Goal: Navigation & Orientation: Find specific page/section

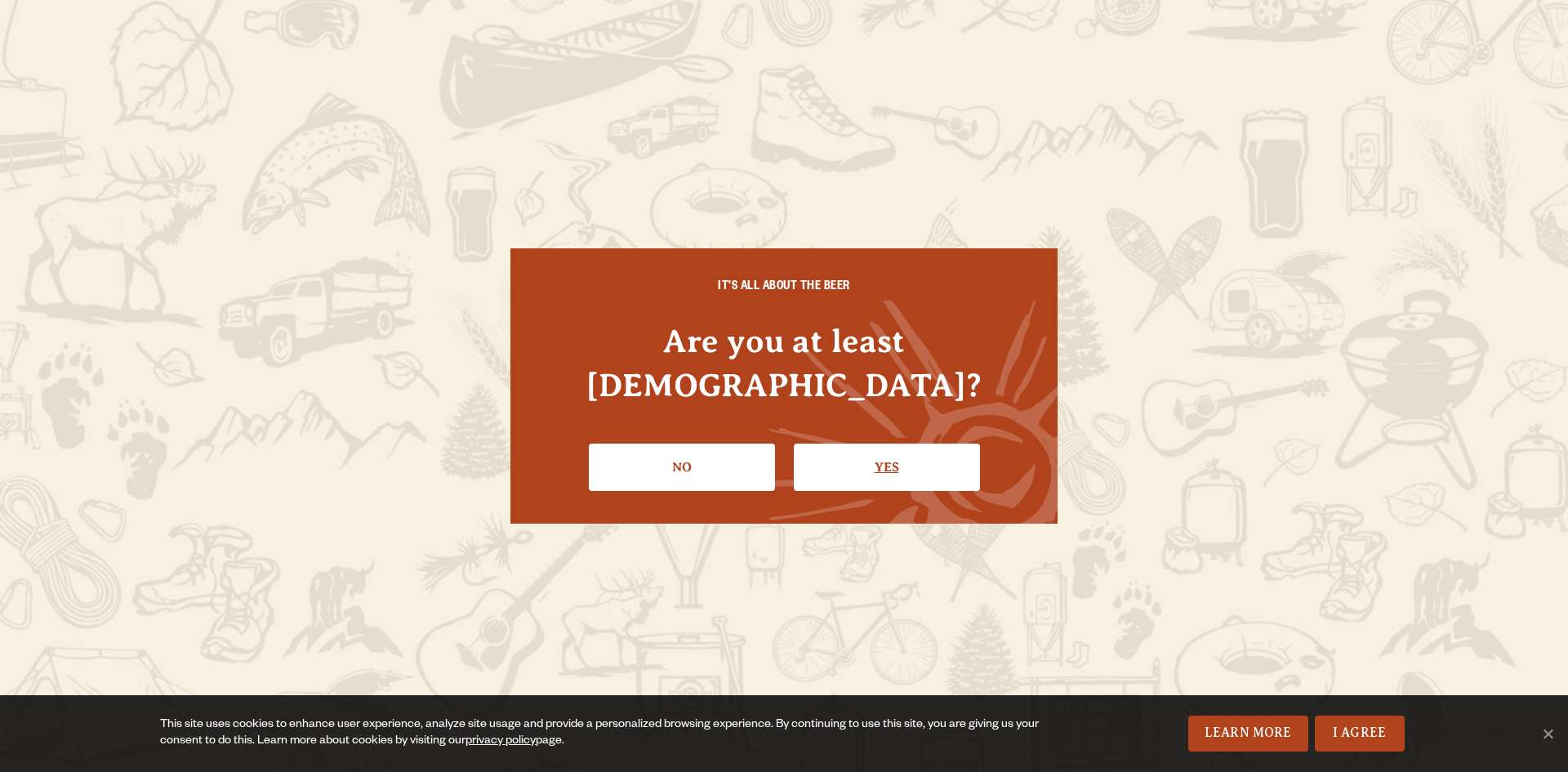
click at [879, 444] on link "Yes" at bounding box center [887, 467] width 186 height 47
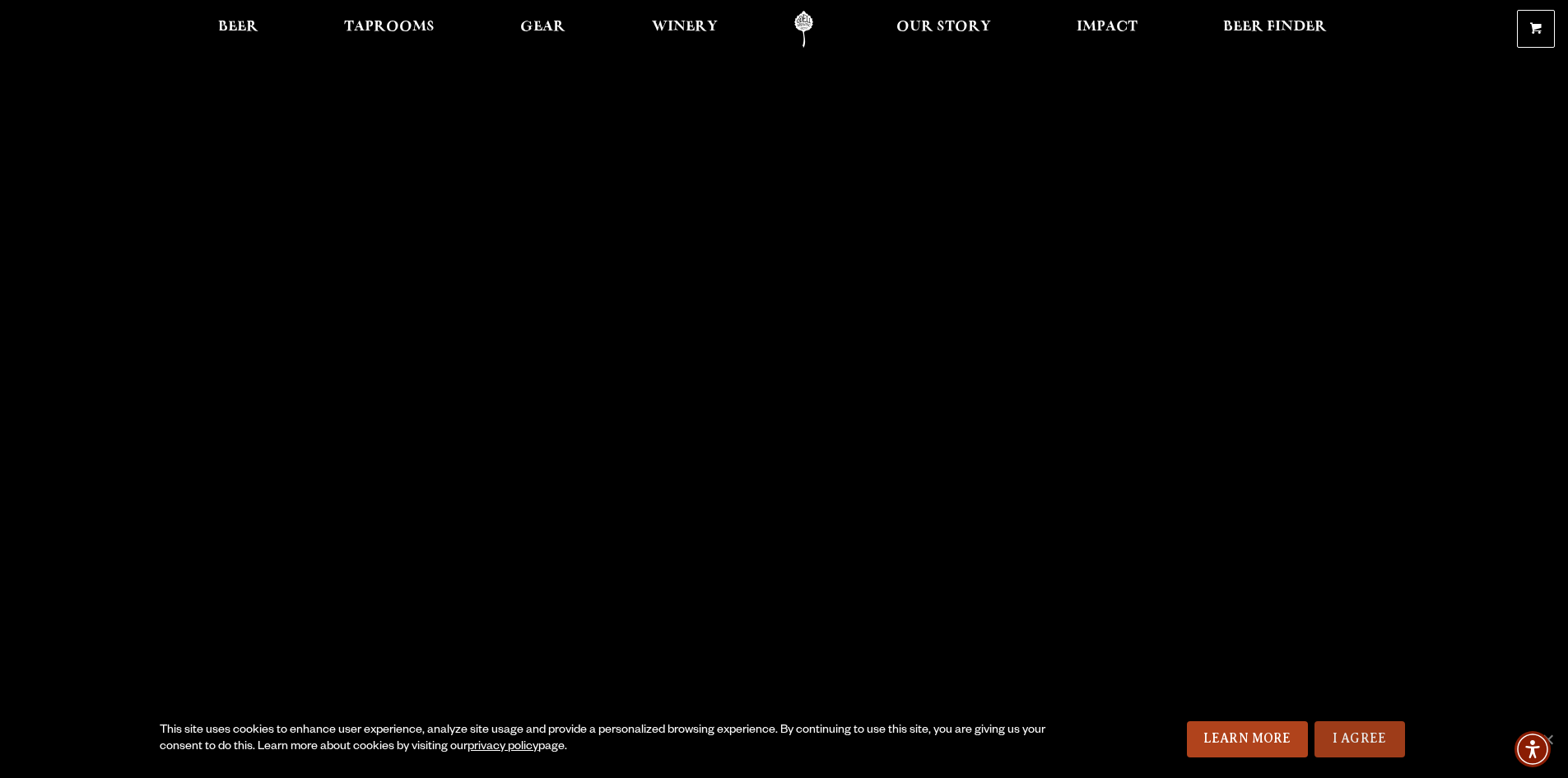
click at [1386, 729] on link "I Agree" at bounding box center [1359, 739] width 91 height 36
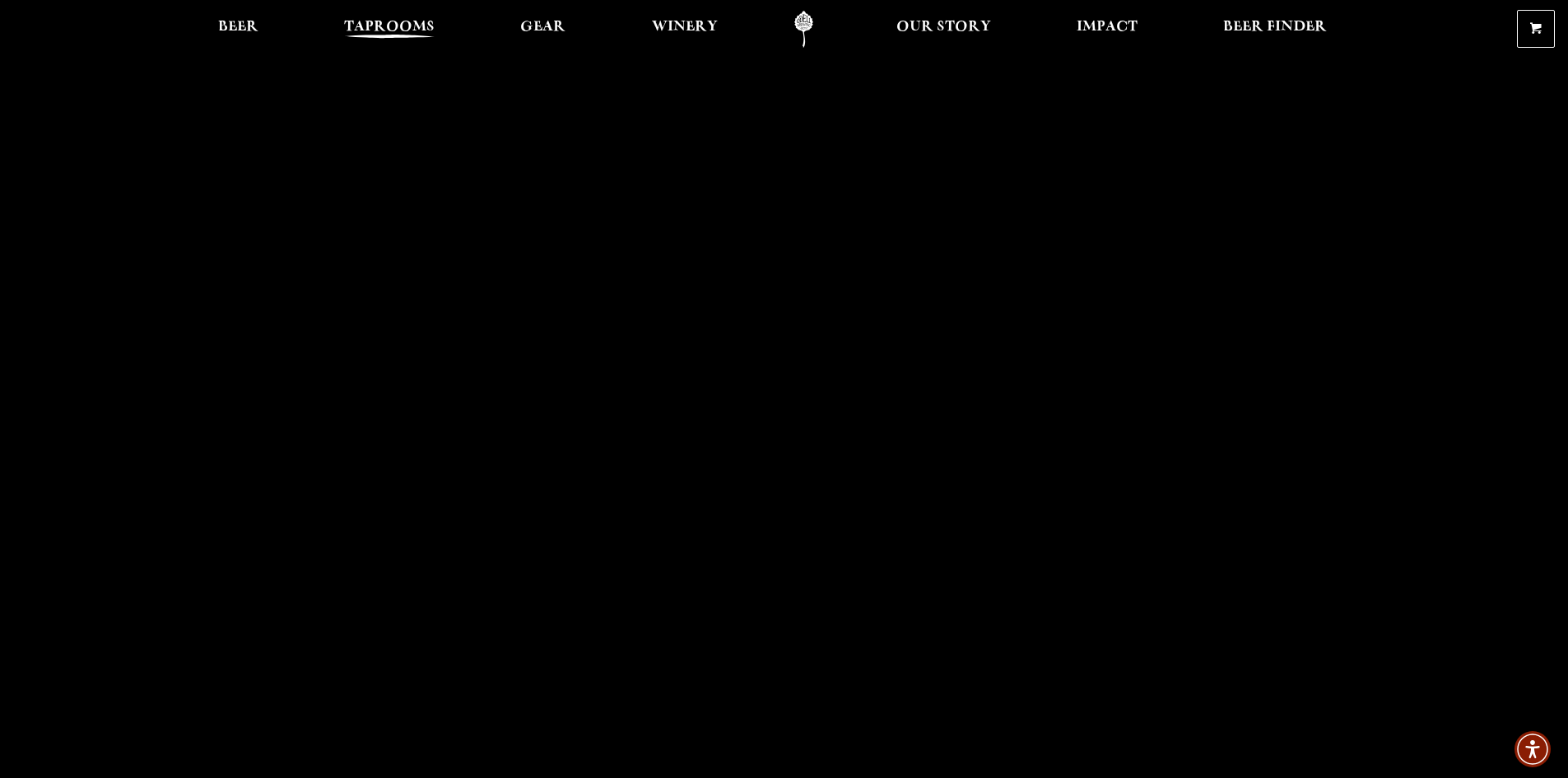
click at [394, 33] on span "Taprooms" at bounding box center [389, 28] width 91 height 13
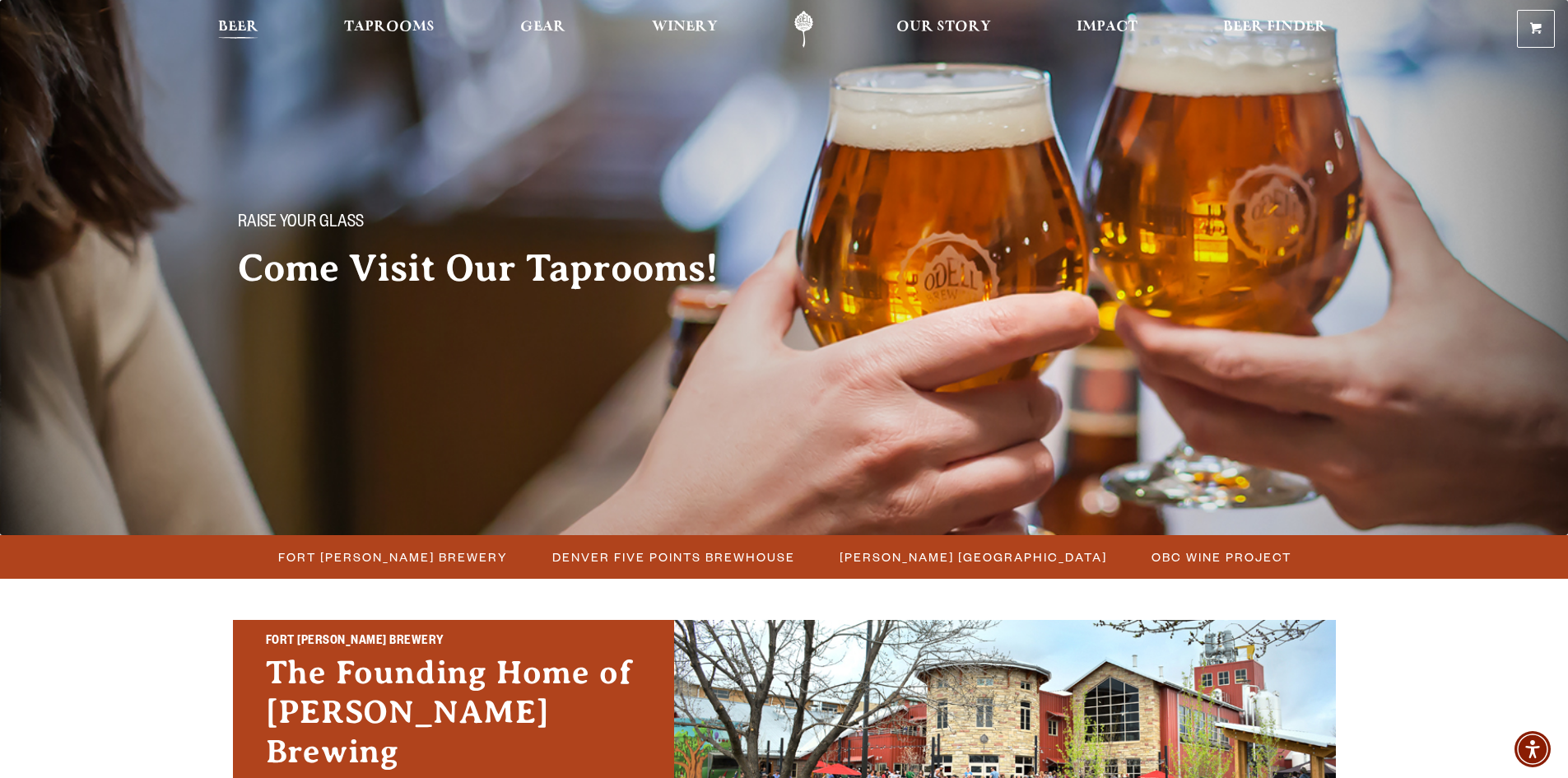
click at [245, 28] on span "Beer" at bounding box center [238, 28] width 40 height 13
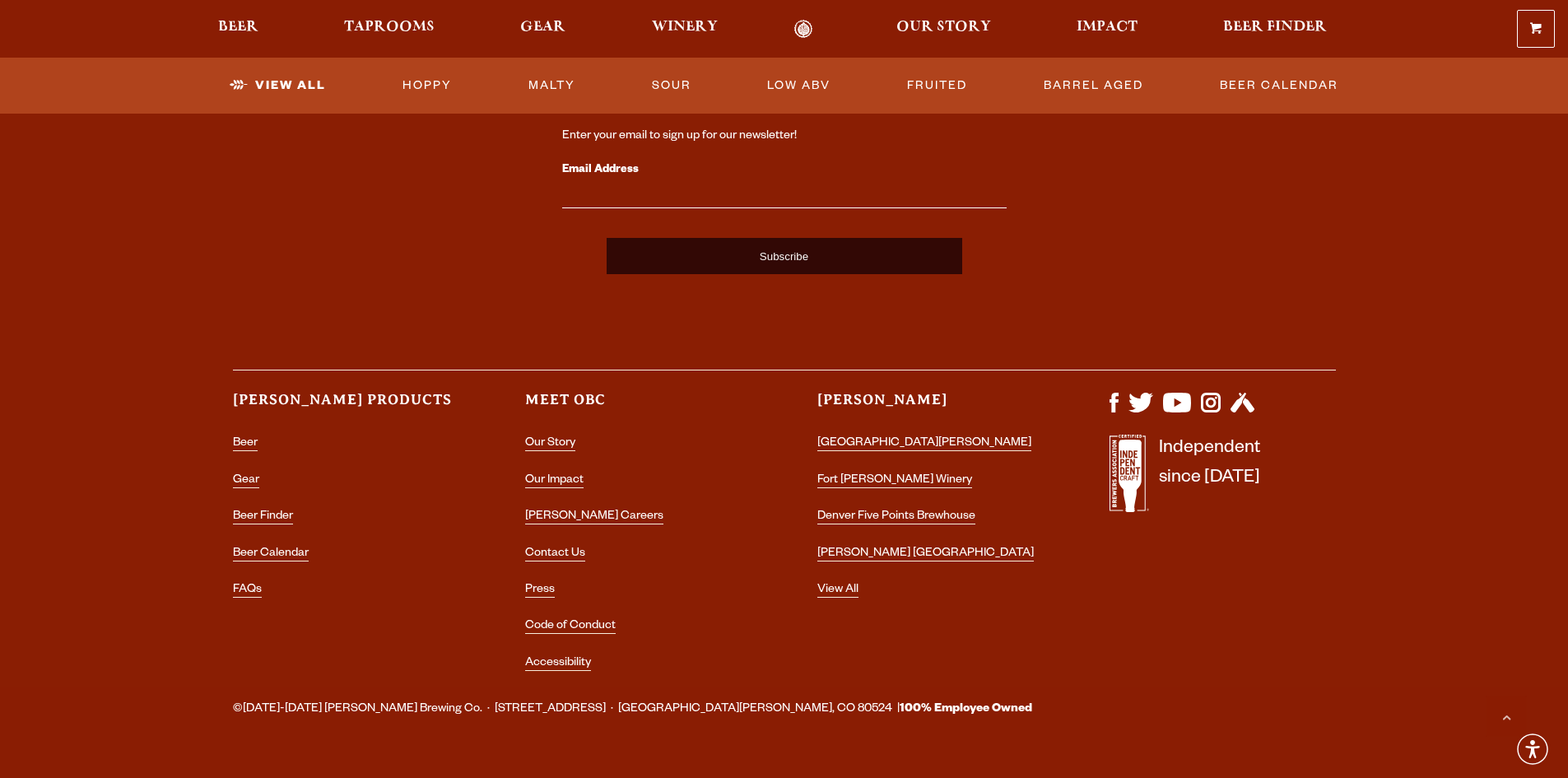
scroll to position [4121, 0]
